Goal: Transaction & Acquisition: Purchase product/service

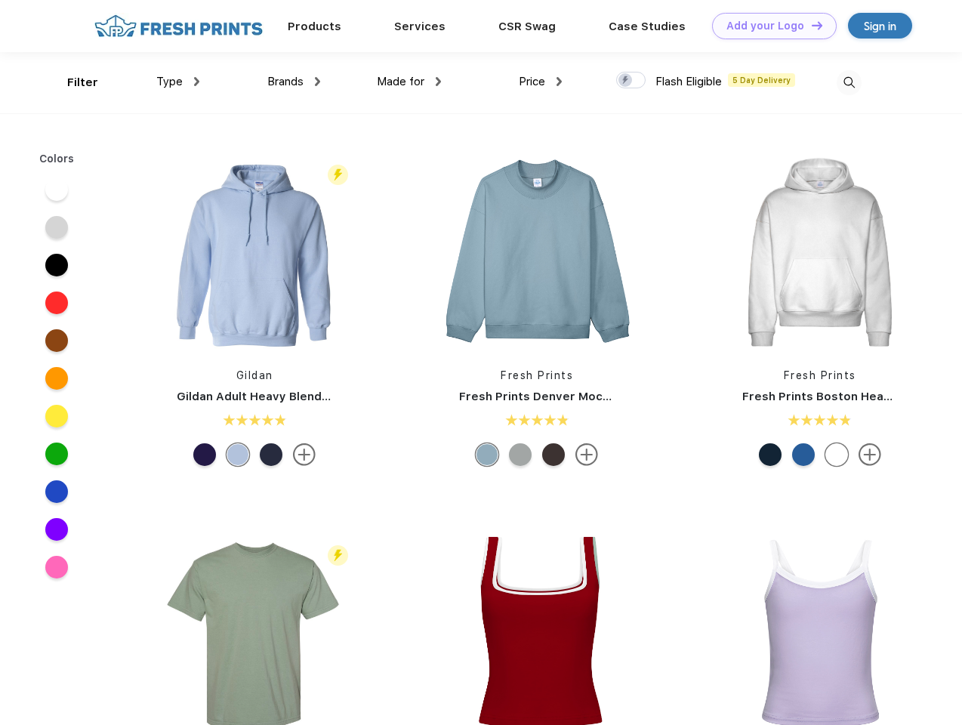
scroll to position [1, 0]
click at [769, 26] on link "Add your Logo Design Tool" at bounding box center [774, 26] width 125 height 26
click at [0, 0] on div "Design Tool" at bounding box center [0, 0] width 0 height 0
click at [811, 25] on link "Add your Logo Design Tool" at bounding box center [774, 26] width 125 height 26
click at [73, 82] on div "Filter" at bounding box center [82, 82] width 31 height 17
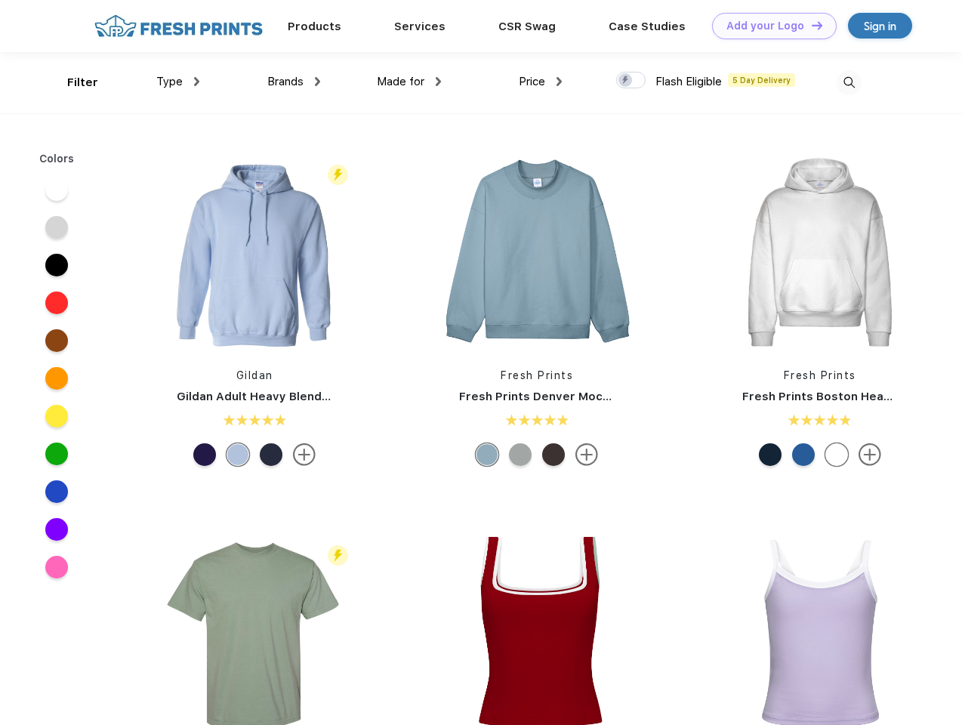
click at [178, 82] on span "Type" at bounding box center [169, 82] width 26 height 14
click at [294, 82] on span "Brands" at bounding box center [285, 82] width 36 height 14
click at [409, 82] on span "Made for" at bounding box center [401, 82] width 48 height 14
click at [541, 82] on span "Price" at bounding box center [532, 82] width 26 height 14
click at [631, 81] on div at bounding box center [630, 80] width 29 height 17
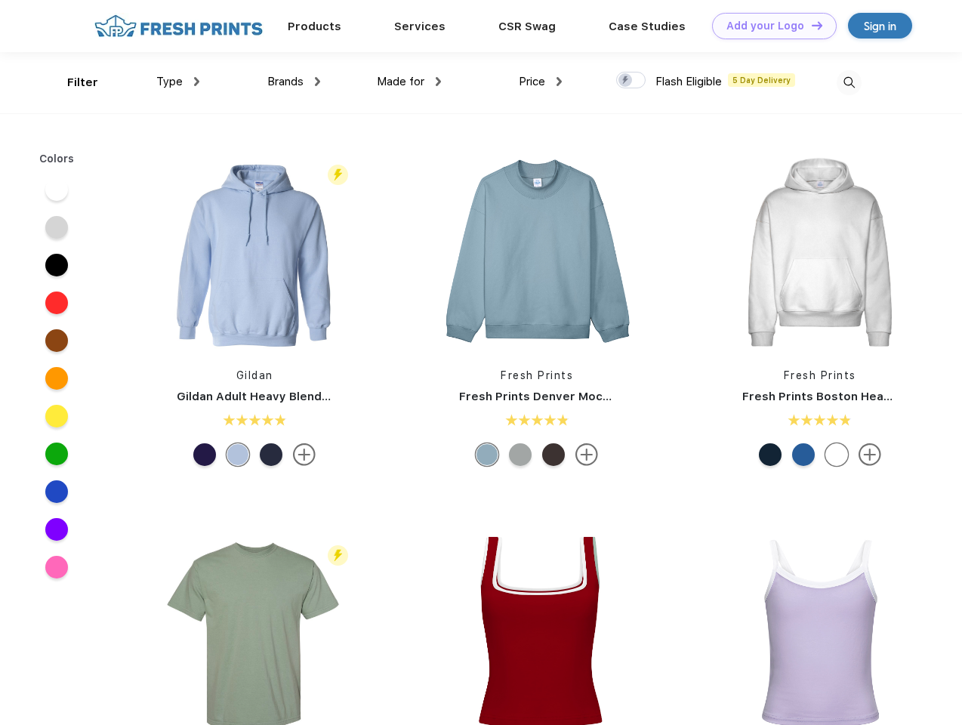
click at [626, 81] on input "checkbox" at bounding box center [621, 76] width 10 height 10
click at [849, 82] on img at bounding box center [849, 82] width 25 height 25
